Goal: Download file/media

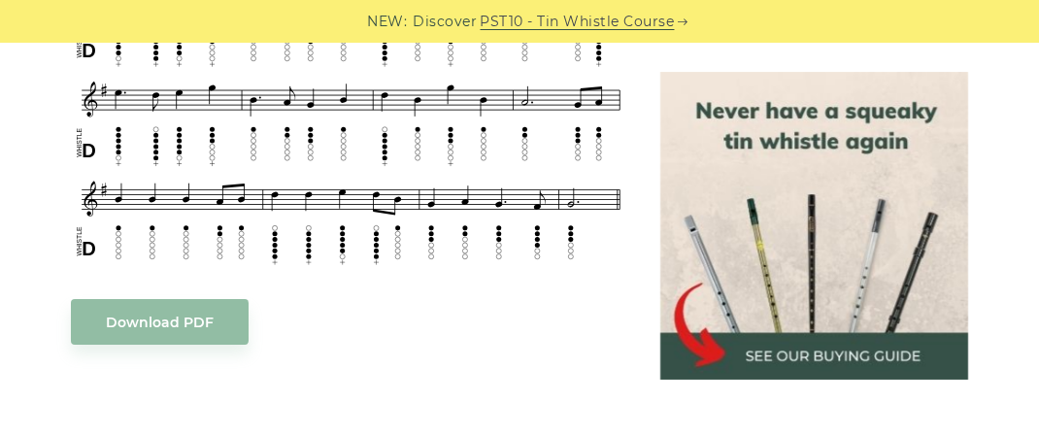
scroll to position [874, 0]
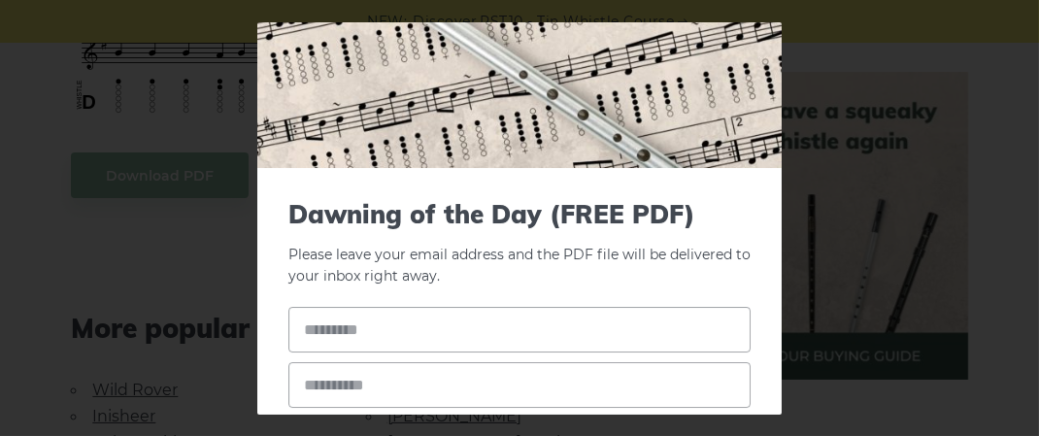
scroll to position [194, 0]
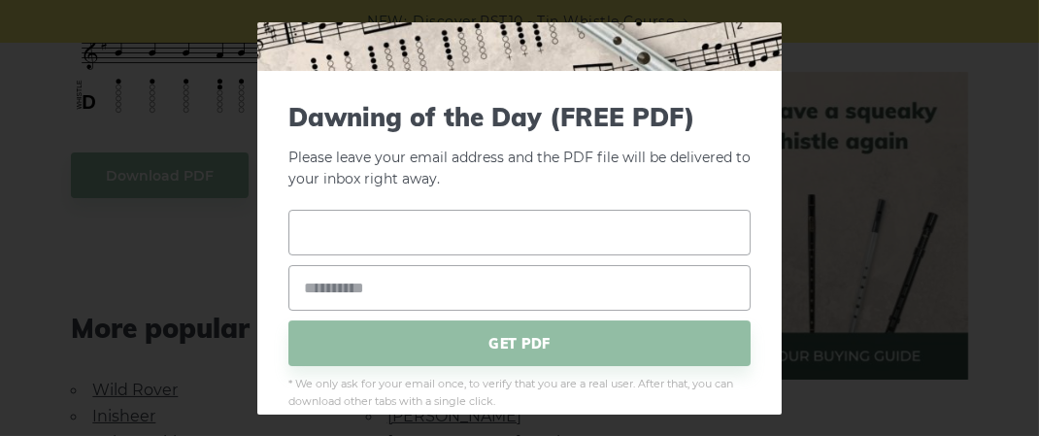
click at [403, 243] on input "text" at bounding box center [519, 233] width 462 height 46
type input "******"
click at [353, 277] on input "email" at bounding box center [519, 288] width 462 height 46
type input "**********"
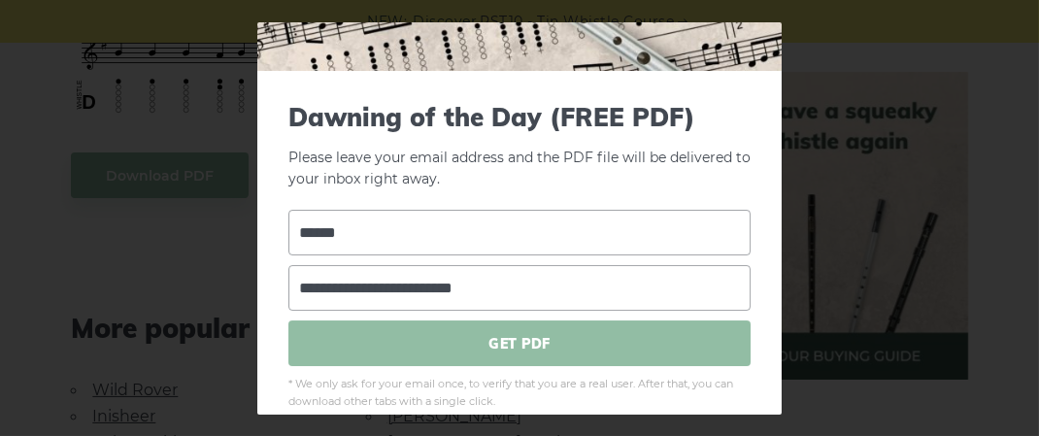
click at [539, 349] on span "GET PDF" at bounding box center [519, 343] width 462 height 46
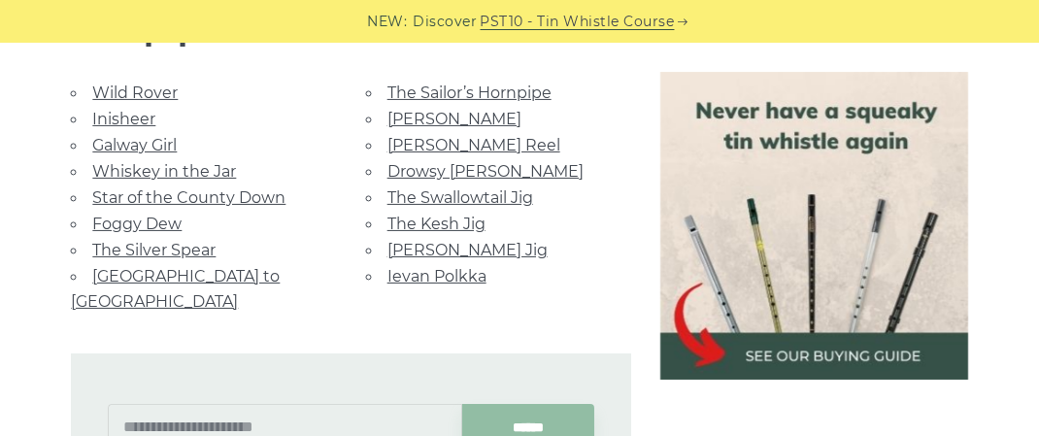
scroll to position [1262, 0]
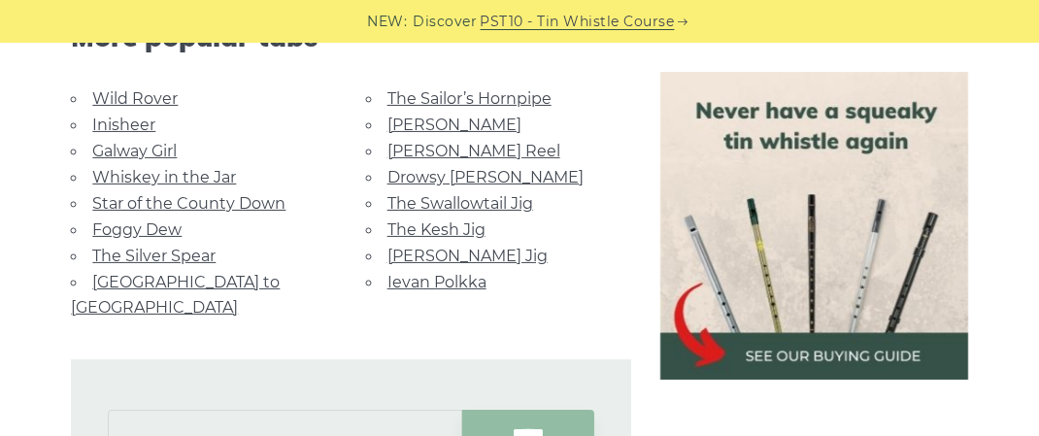
click at [210, 410] on input "text" at bounding box center [284, 433] width 353 height 46
type input "**********"
click at [496, 410] on input "******" at bounding box center [528, 433] width 133 height 46
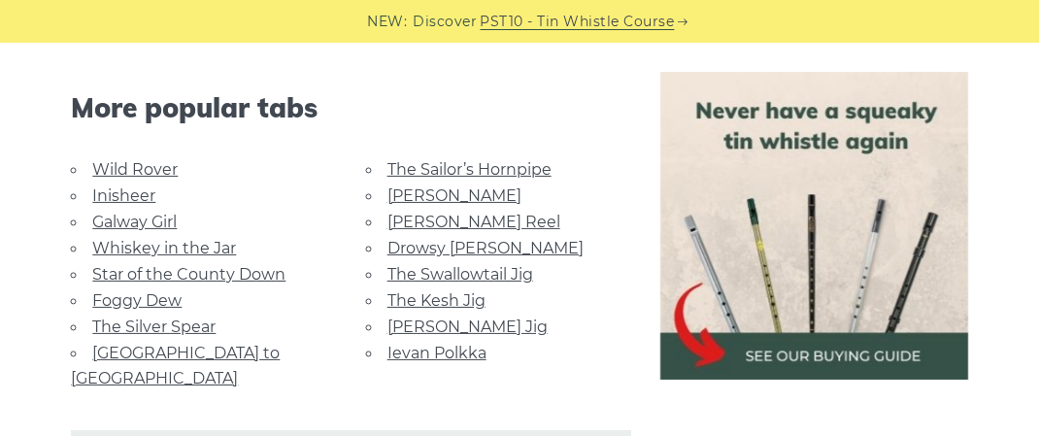
scroll to position [1165, 0]
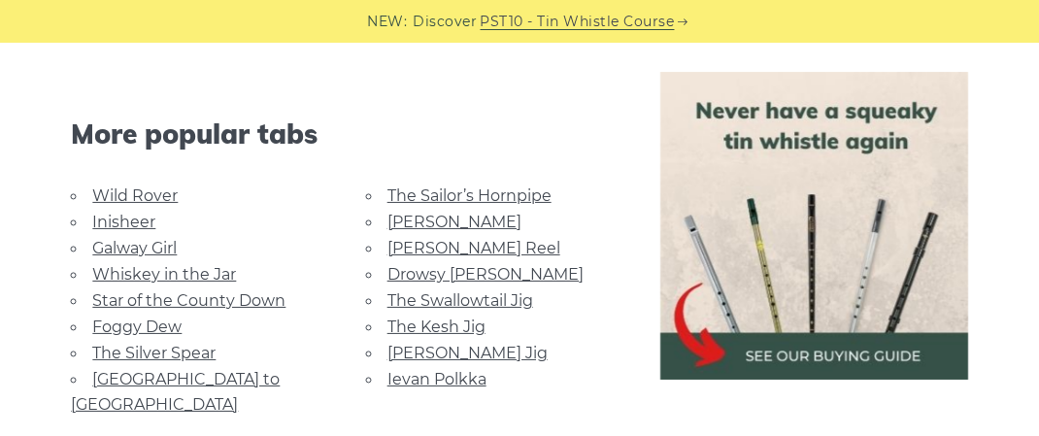
click at [134, 294] on link "Star of the County Down" at bounding box center [188, 300] width 193 height 18
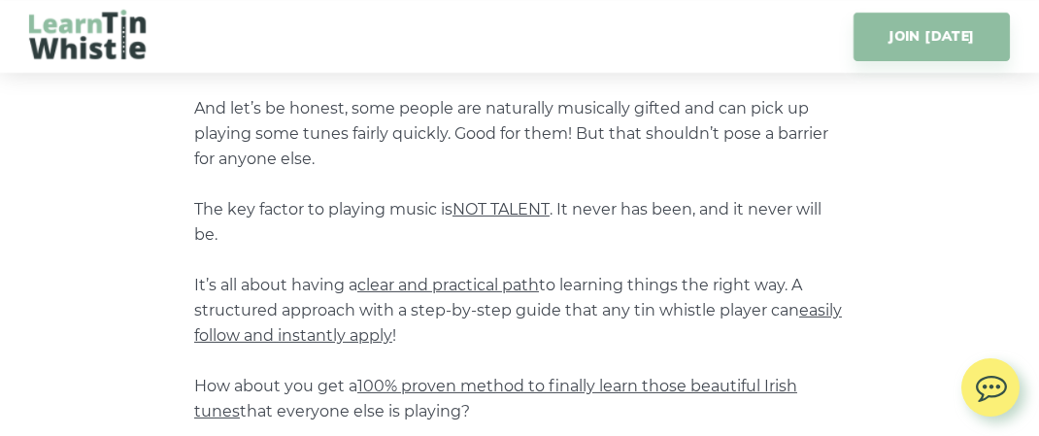
scroll to position [1748, 0]
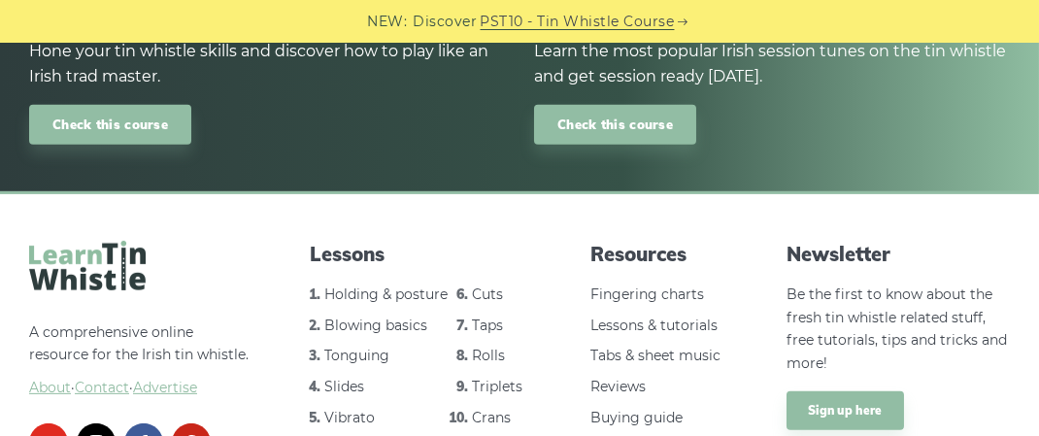
scroll to position [2330, 0]
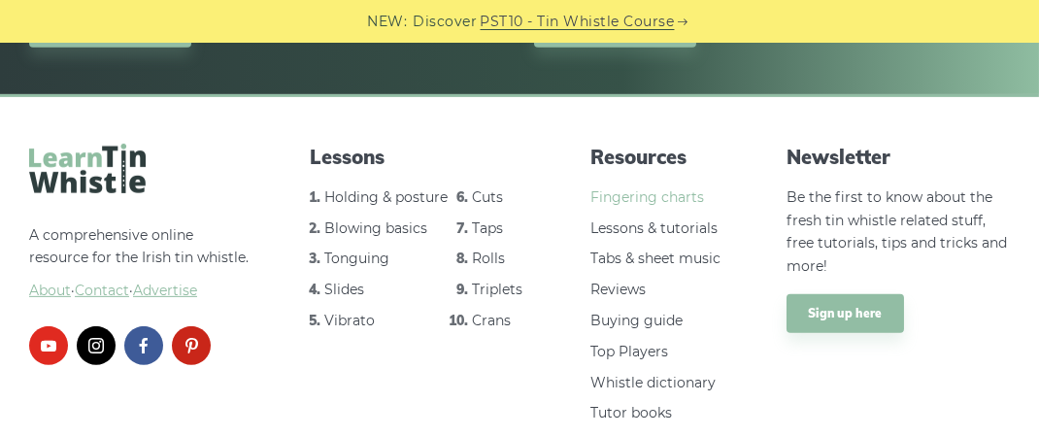
click at [607, 188] on link "Fingering charts" at bounding box center [647, 196] width 114 height 17
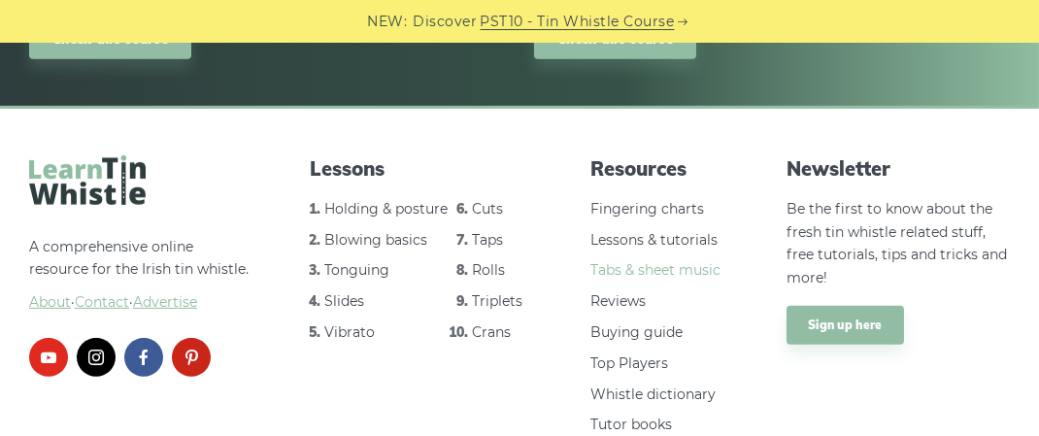
click at [664, 261] on link "Tabs & sheet music" at bounding box center [655, 269] width 130 height 17
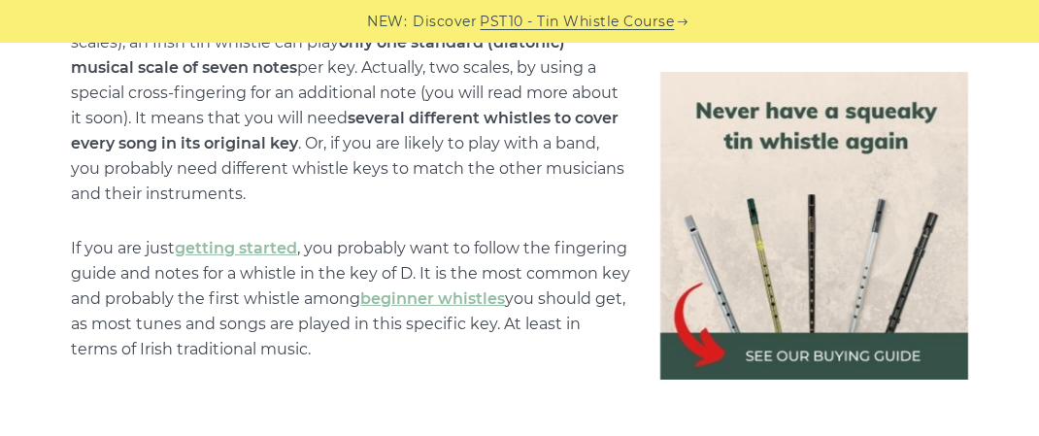
scroll to position [1456, 0]
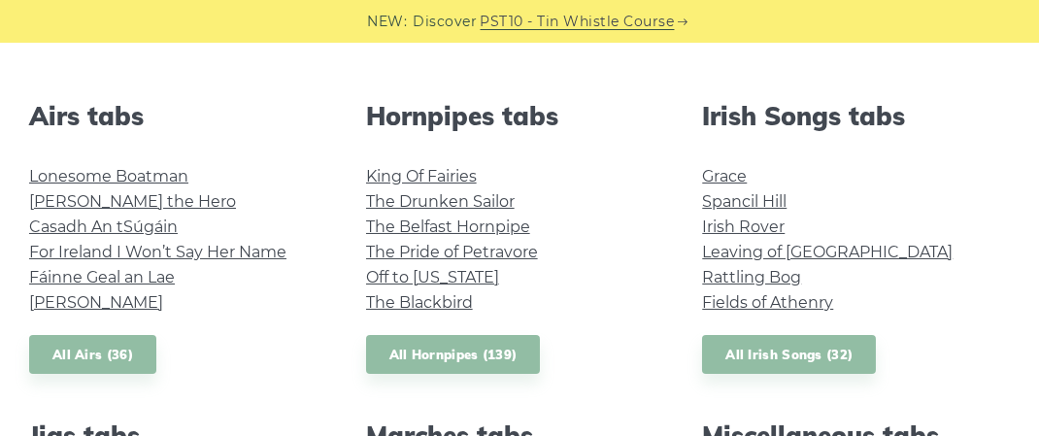
scroll to position [777, 0]
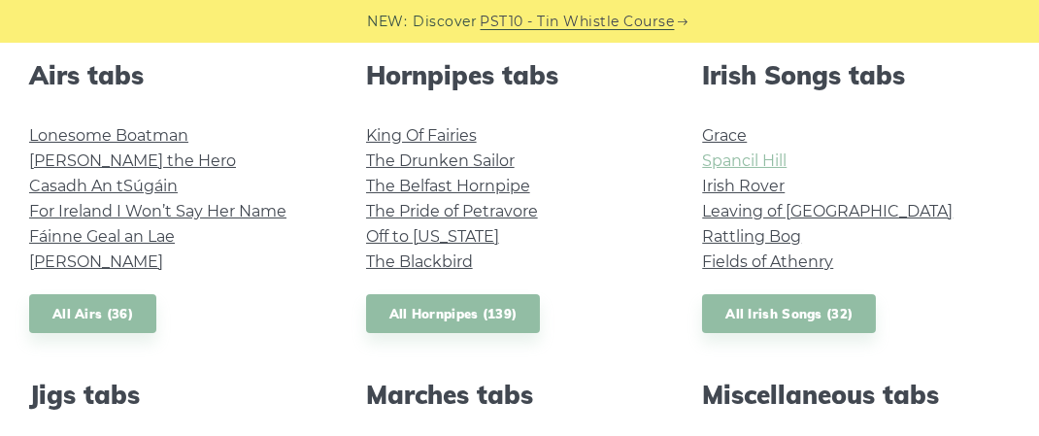
click at [734, 161] on link "Spancil Hill" at bounding box center [744, 160] width 84 height 18
click at [723, 208] on link "Leaving of [GEOGRAPHIC_DATA]" at bounding box center [827, 211] width 250 height 18
click at [795, 317] on link "All Irish Songs (32)" at bounding box center [789, 314] width 174 height 40
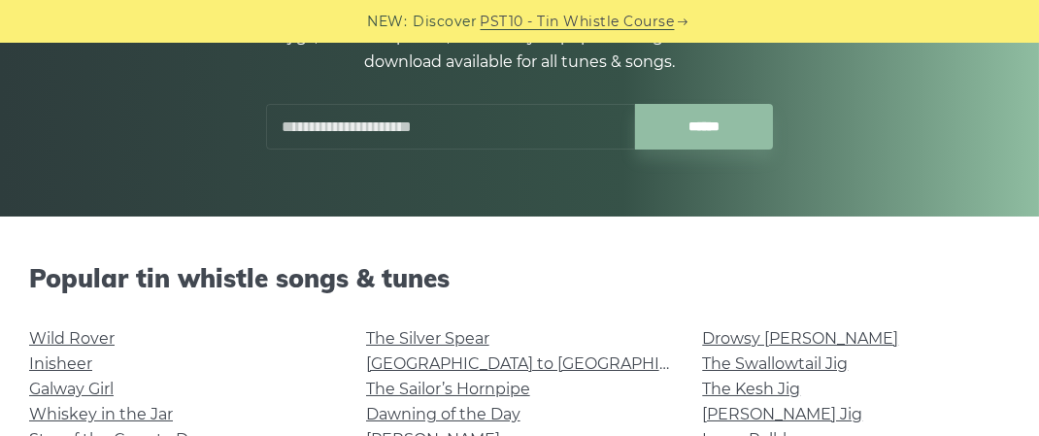
scroll to position [291, 0]
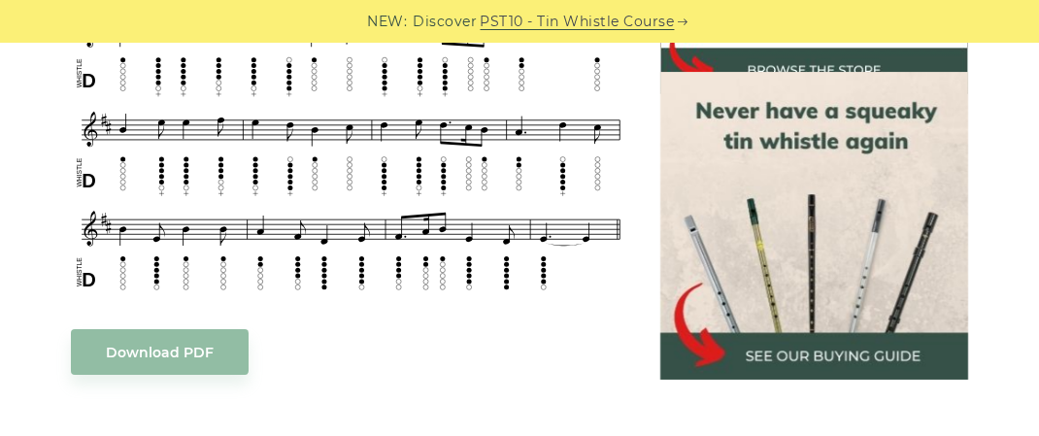
scroll to position [874, 0]
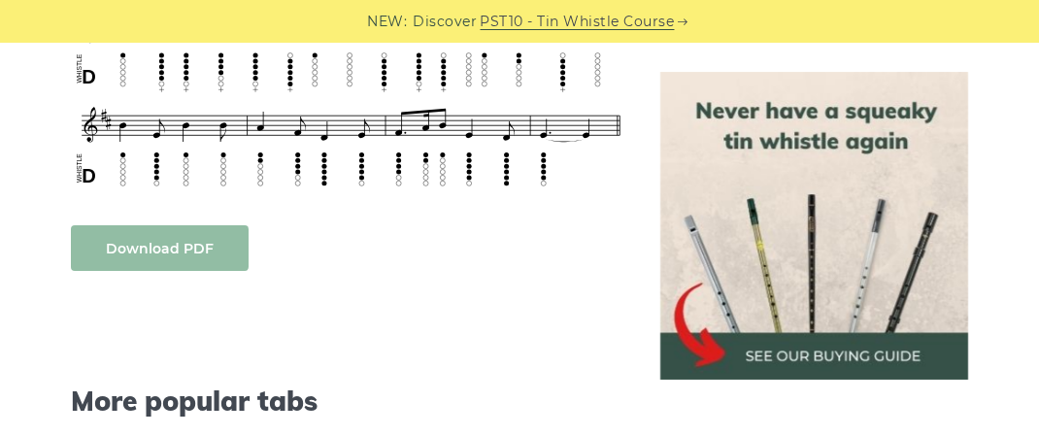
click at [150, 245] on link "Download PDF" at bounding box center [160, 248] width 178 height 46
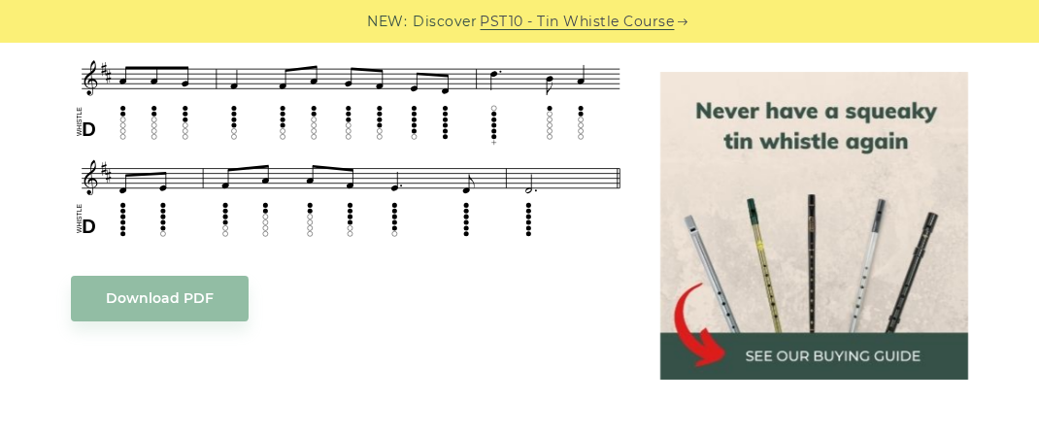
scroll to position [1068, 0]
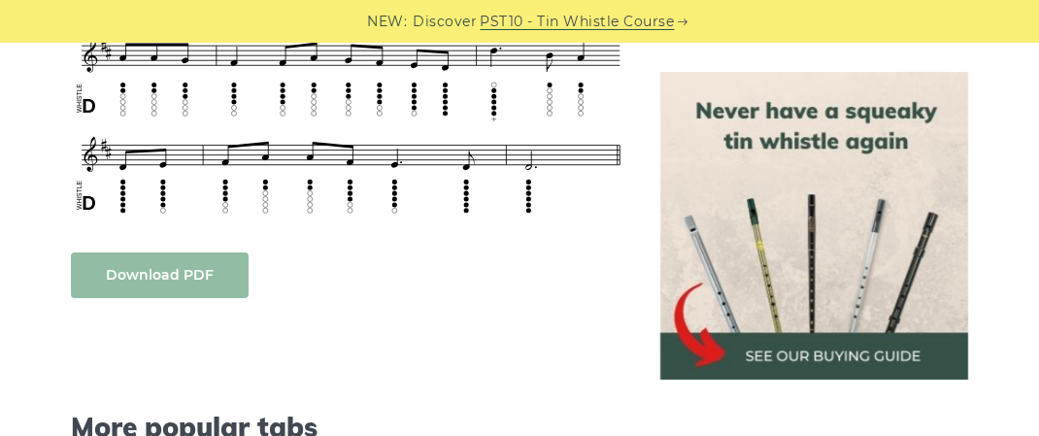
click at [145, 277] on link "Download PDF" at bounding box center [160, 275] width 178 height 46
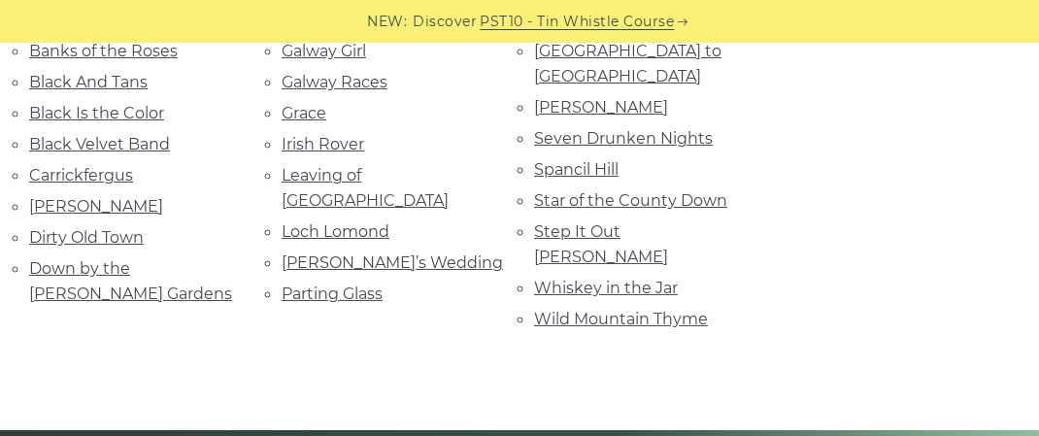
scroll to position [485, 0]
